Goal: Task Accomplishment & Management: Use online tool/utility

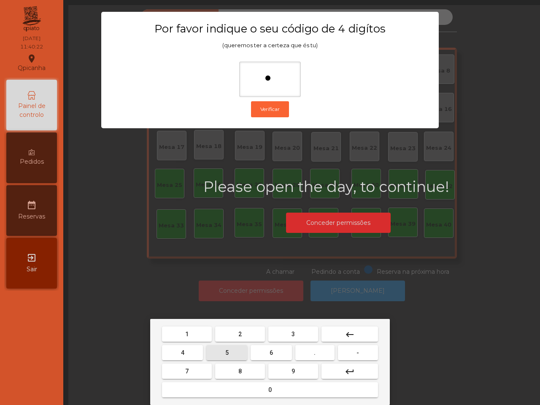
click at [235, 354] on button "5" at bounding box center [226, 352] width 41 height 15
click at [195, 334] on button "1" at bounding box center [187, 334] width 50 height 15
click at [238, 334] on button "2" at bounding box center [240, 334] width 50 height 15
type input "****"
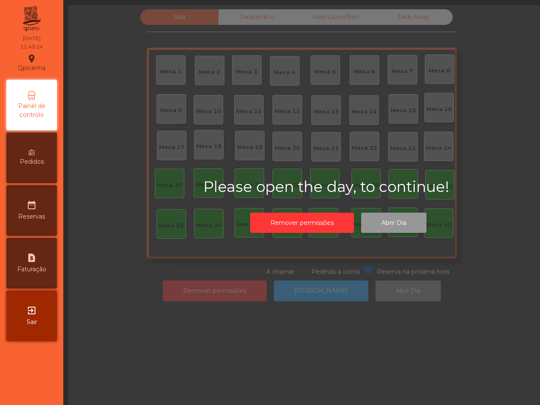
click at [399, 228] on button "Abrir Dia" at bounding box center [393, 223] width 65 height 21
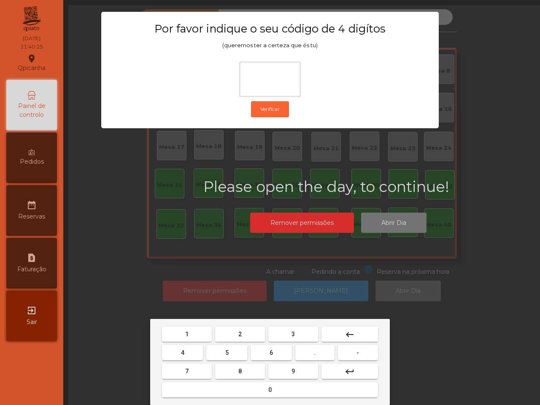
click at [279, 355] on button "6" at bounding box center [271, 352] width 41 height 15
click at [241, 356] on button "5" at bounding box center [226, 352] width 41 height 15
click at [195, 333] on button "1" at bounding box center [187, 334] width 50 height 15
click at [237, 330] on button "2" at bounding box center [240, 334] width 50 height 15
type input "****"
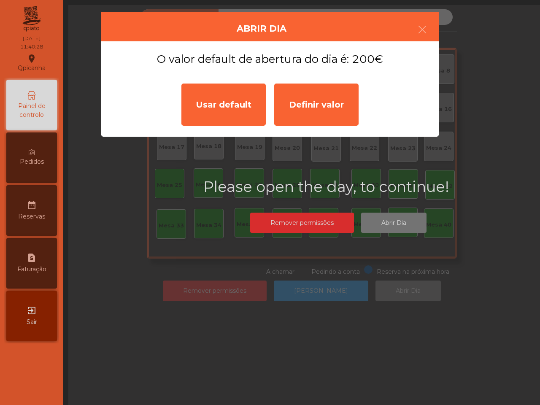
click at [229, 100] on div "Usar default" at bounding box center [223, 105] width 84 height 42
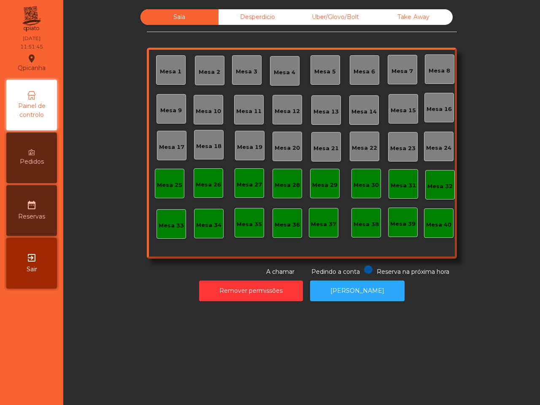
click at [225, 89] on div "Mesa 1 Mesa 2 Mesa 3 Mesa 4 Mesa 5 Mesa 6 Mesa 7 Mesa 8 [GEOGRAPHIC_DATA] 9 [GE…" at bounding box center [302, 153] width 310 height 211
